Goal: Task Accomplishment & Management: Complete application form

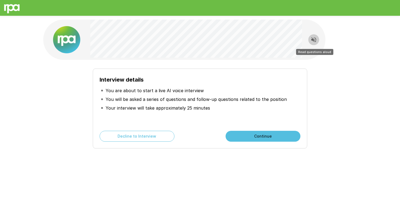
click at [312, 40] on icon "Read questions aloud" at bounding box center [313, 39] width 5 height 5
click at [314, 41] on icon "Stop reading questions aloud" at bounding box center [313, 39] width 5 height 5
click at [317, 39] on button "Read questions aloud" at bounding box center [313, 39] width 11 height 11
click at [315, 40] on icon "Stop reading questions aloud" at bounding box center [314, 39] width 7 height 7
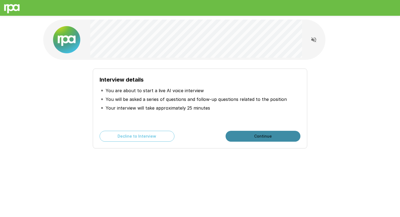
click at [230, 137] on button "Continue" at bounding box center [263, 136] width 75 height 11
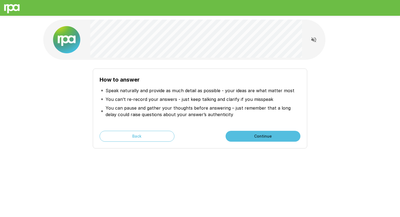
click at [232, 139] on button "Continue" at bounding box center [263, 136] width 75 height 11
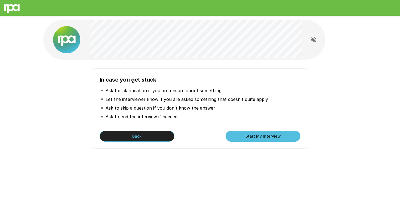
click at [110, 134] on button "Back" at bounding box center [137, 136] width 75 height 11
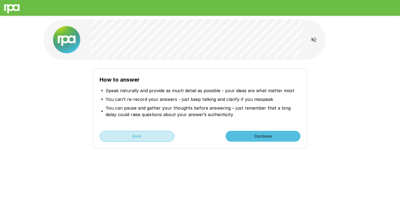
click at [110, 134] on button "Back" at bounding box center [137, 136] width 75 height 11
